Goal: Navigation & Orientation: Find specific page/section

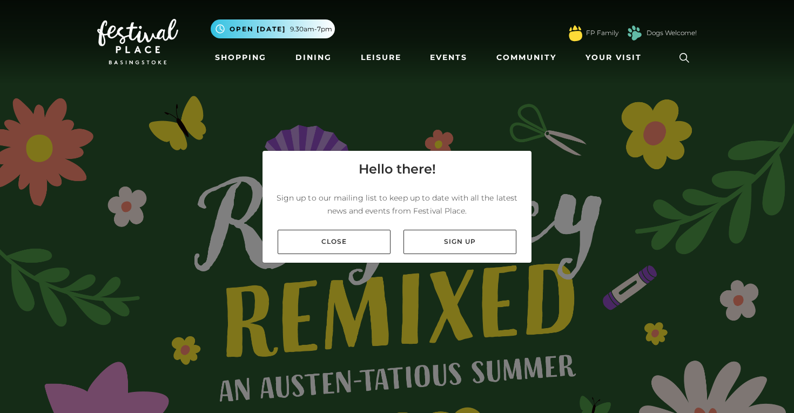
click at [359, 238] on link "Close" at bounding box center [334, 242] width 113 height 24
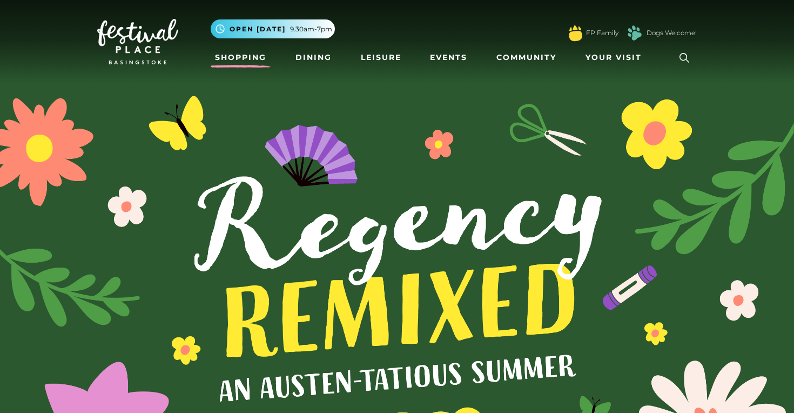
click at [253, 61] on link "Shopping" at bounding box center [241, 58] width 60 height 20
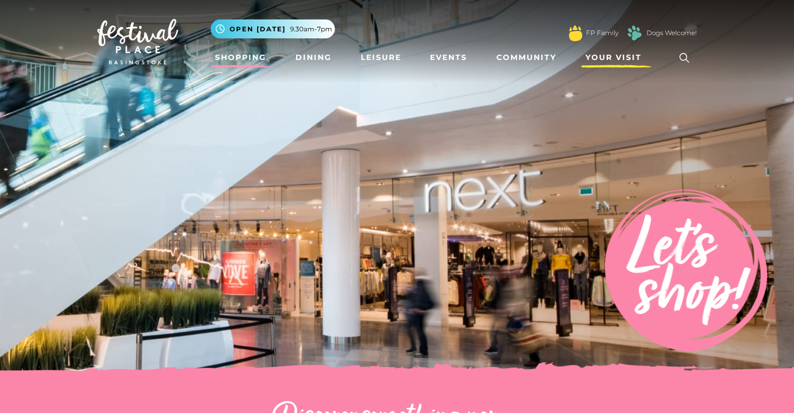
click at [615, 61] on span "Your Visit" at bounding box center [614, 57] width 56 height 11
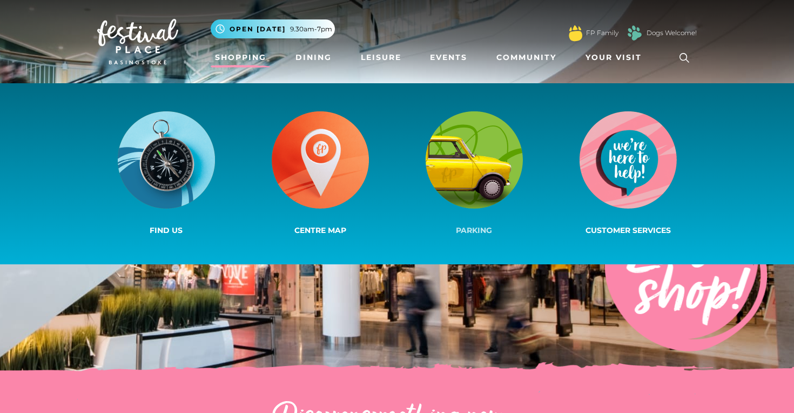
click at [507, 157] on img at bounding box center [474, 159] width 97 height 97
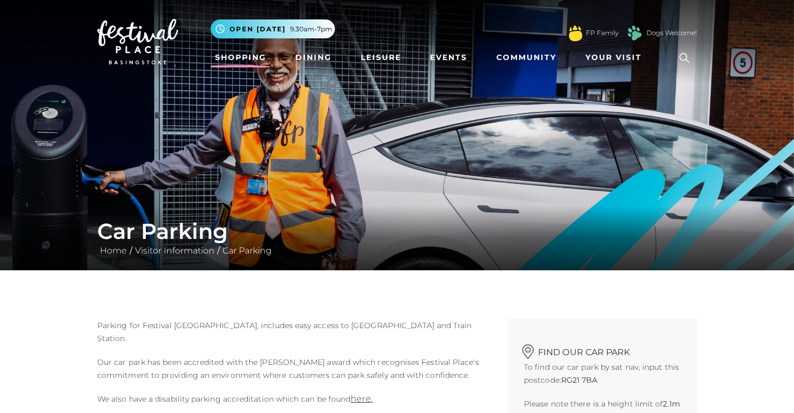
click at [256, 61] on link "Shopping" at bounding box center [241, 58] width 60 height 20
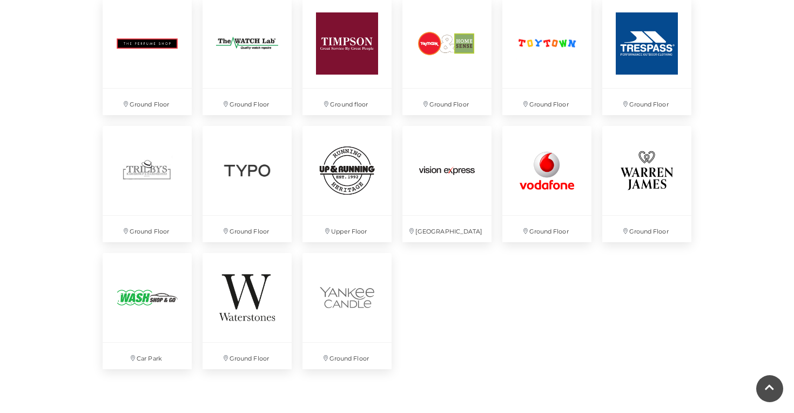
scroll to position [3092, 0]
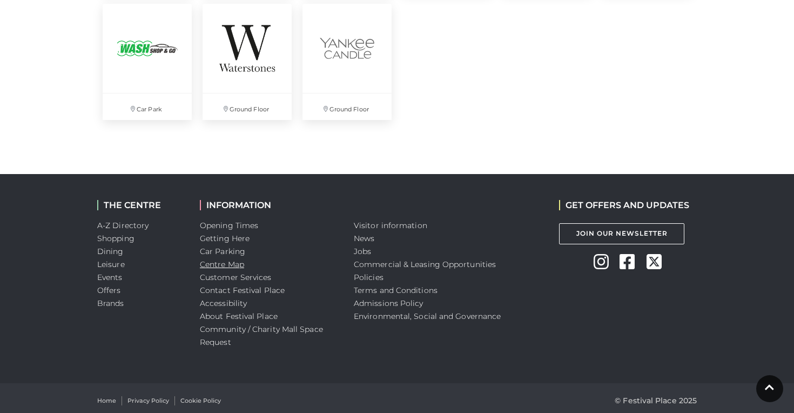
click at [237, 265] on link "Centre Map" at bounding box center [222, 264] width 44 height 10
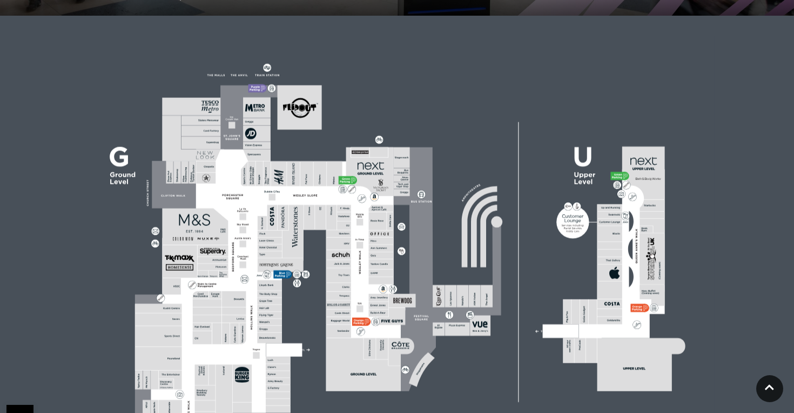
scroll to position [268, 0]
